Goal: Check status

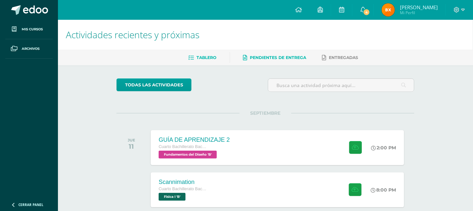
click at [207, 54] on link "Tablero" at bounding box center [203, 57] width 28 height 11
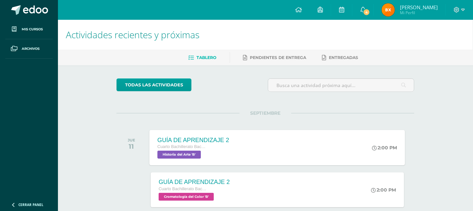
click at [181, 155] on span "Historia del Arte 'B'" at bounding box center [179, 154] width 43 height 8
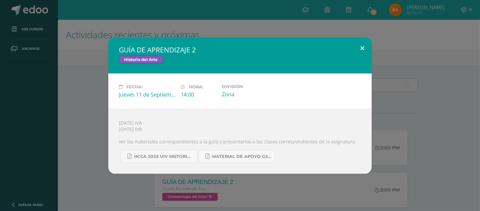
click at [365, 43] on button at bounding box center [362, 48] width 19 height 22
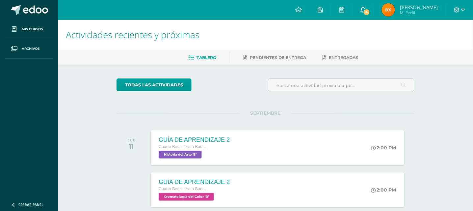
click at [365, 11] on icon at bounding box center [362, 10] width 5 height 6
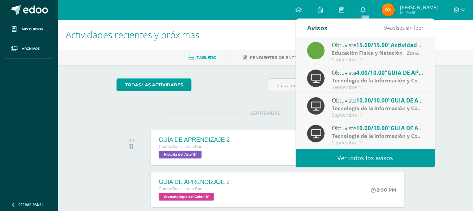
click at [346, 47] on div "Obtuviste 15.00/15.00 "Actividad 2" en Educación Física y Natación" at bounding box center [377, 44] width 91 height 9
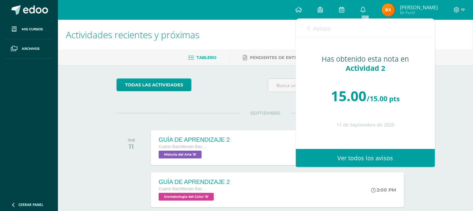
click at [346, 47] on p at bounding box center [365, 46] width 113 height 5
drag, startPoint x: 339, startPoint y: 97, endPoint x: 372, endPoint y: 119, distance: 39.5
click at [372, 119] on div "Has obtenido esta nota en Actividad 2 15.00 /15.00 pts 11 de Septiembre de 2025" at bounding box center [365, 88] width 139 height 102
click at [371, 163] on link "Ver todos los avisos" at bounding box center [365, 158] width 139 height 18
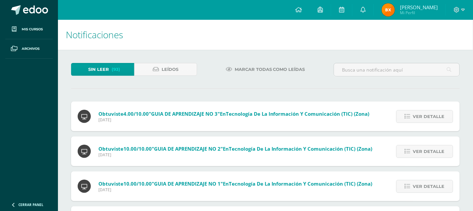
drag, startPoint x: 0, startPoint y: 0, endPoint x: 297, endPoint y: 164, distance: 338.8
click at [428, 117] on span "Ver detalle" at bounding box center [429, 116] width 32 height 12
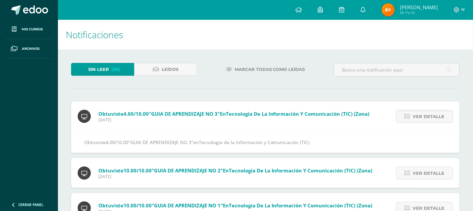
click at [413, 184] on div "Ver detalle" at bounding box center [422, 173] width 73 height 30
click at [419, 171] on span "Ver detalle" at bounding box center [429, 173] width 32 height 12
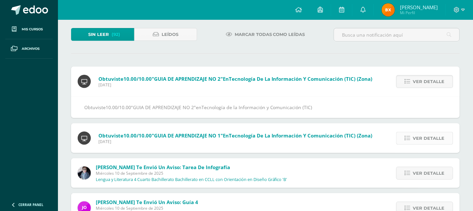
scroll to position [53, 0]
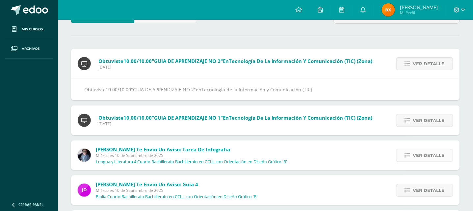
click at [425, 153] on span "Ver detalle" at bounding box center [429, 155] width 32 height 12
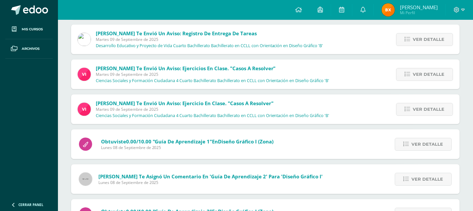
scroll to position [299, 0]
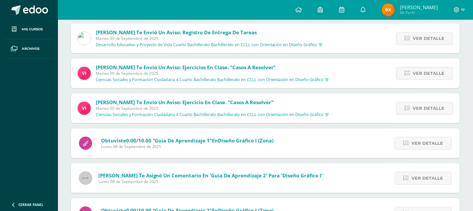
click at [425, 153] on div "Ver detalle" at bounding box center [422, 143] width 75 height 30
click at [424, 142] on span "Ver detalle" at bounding box center [428, 143] width 32 height 12
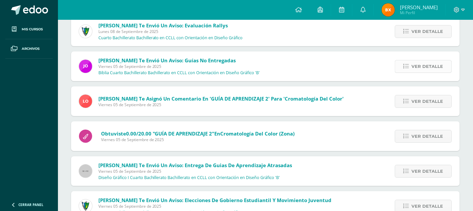
scroll to position [456, 0]
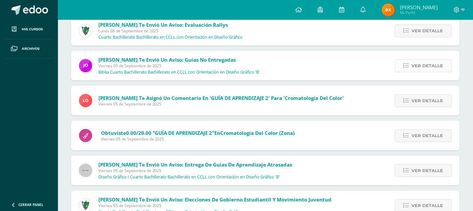
click at [426, 66] on span "Ver detalle" at bounding box center [428, 66] width 32 height 12
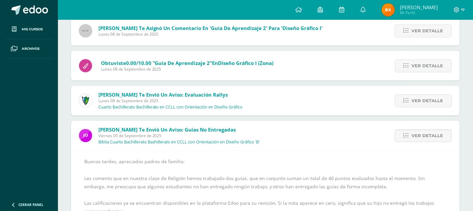
scroll to position [329, 0]
